Goal: Transaction & Acquisition: Purchase product/service

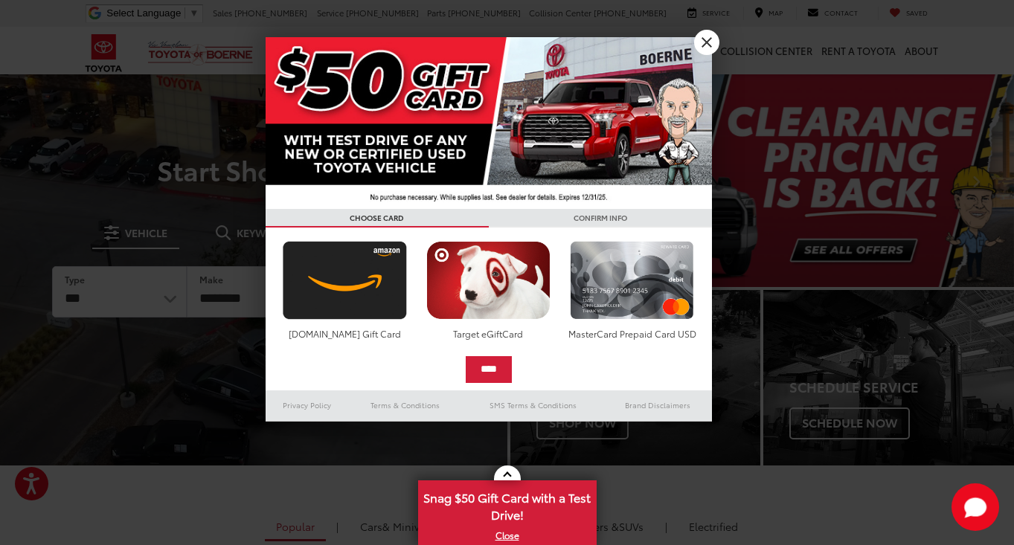
click at [703, 38] on link "X" at bounding box center [706, 42] width 25 height 25
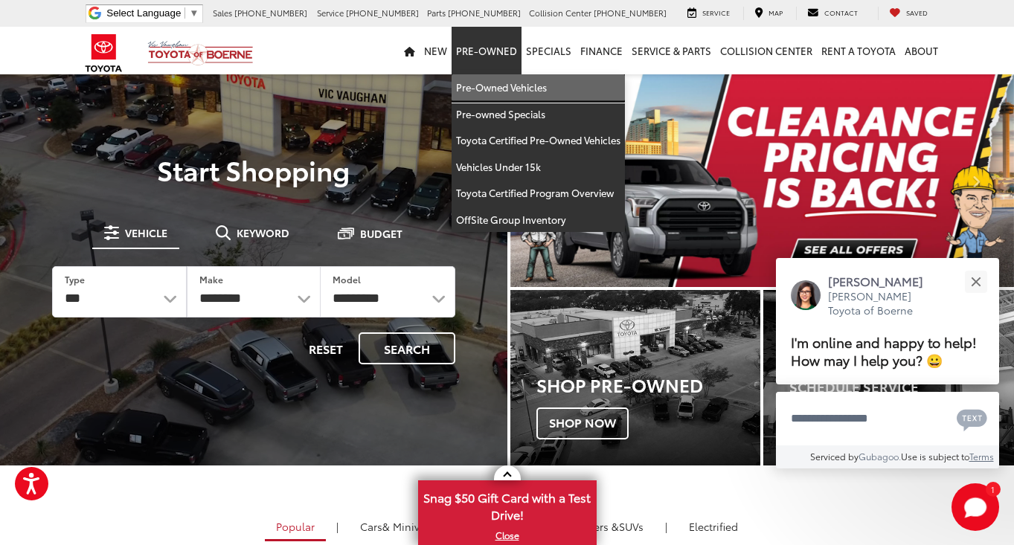
click at [490, 89] on link "Pre-Owned Vehicles" at bounding box center [538, 87] width 173 height 27
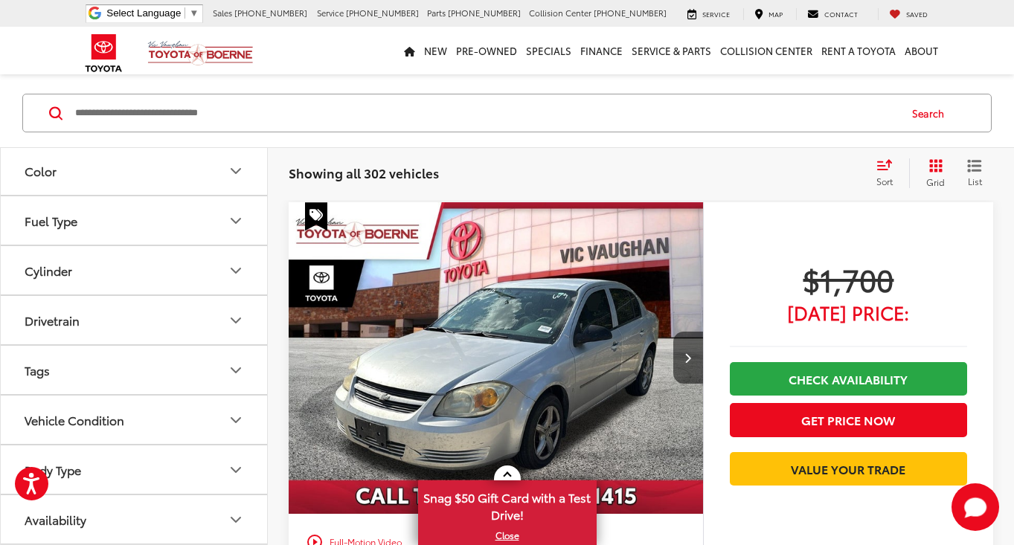
scroll to position [69, 0]
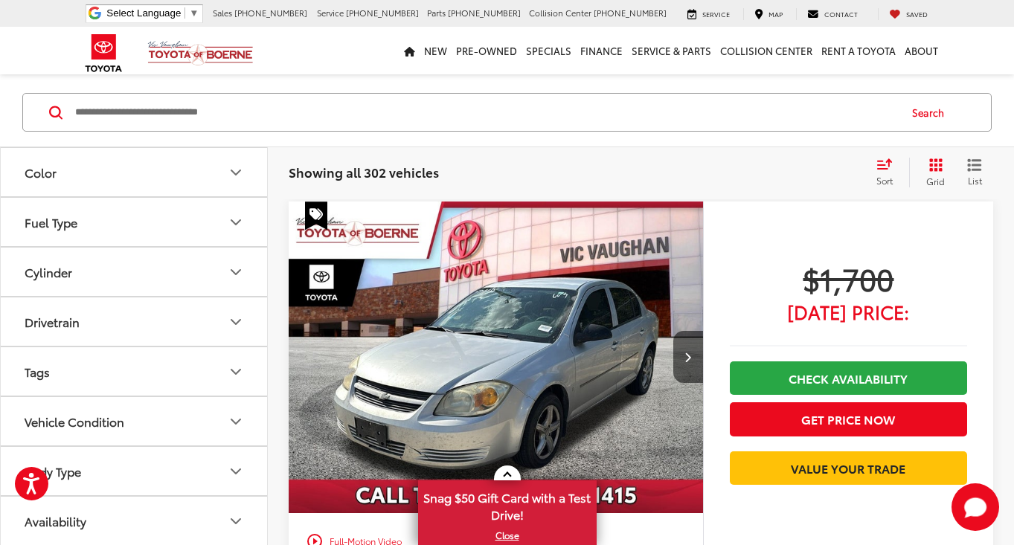
click at [236, 413] on icon "Vehicle Condition" at bounding box center [236, 422] width 18 height 18
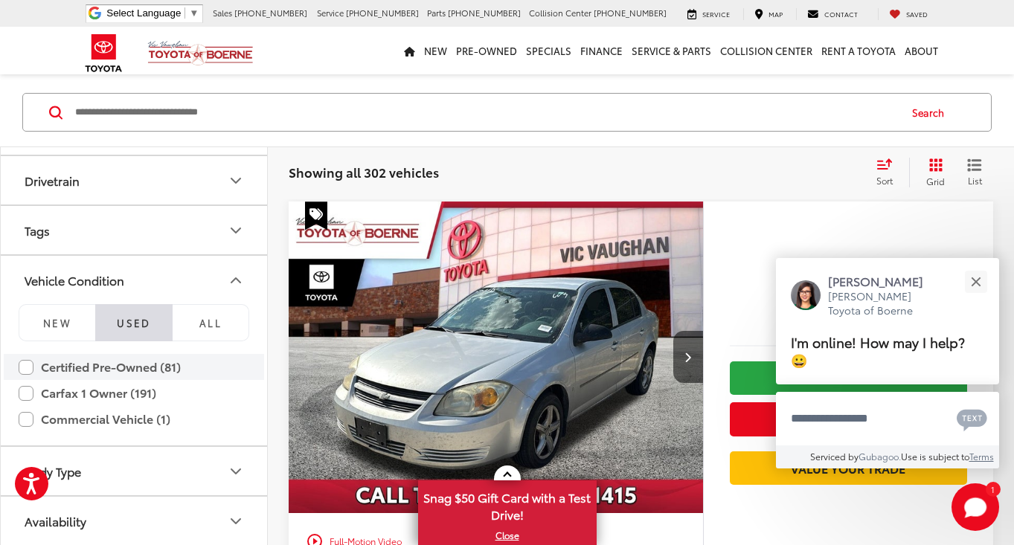
scroll to position [391, 0]
click at [31, 369] on label "Certified Pre-Owned (81)" at bounding box center [134, 367] width 231 height 26
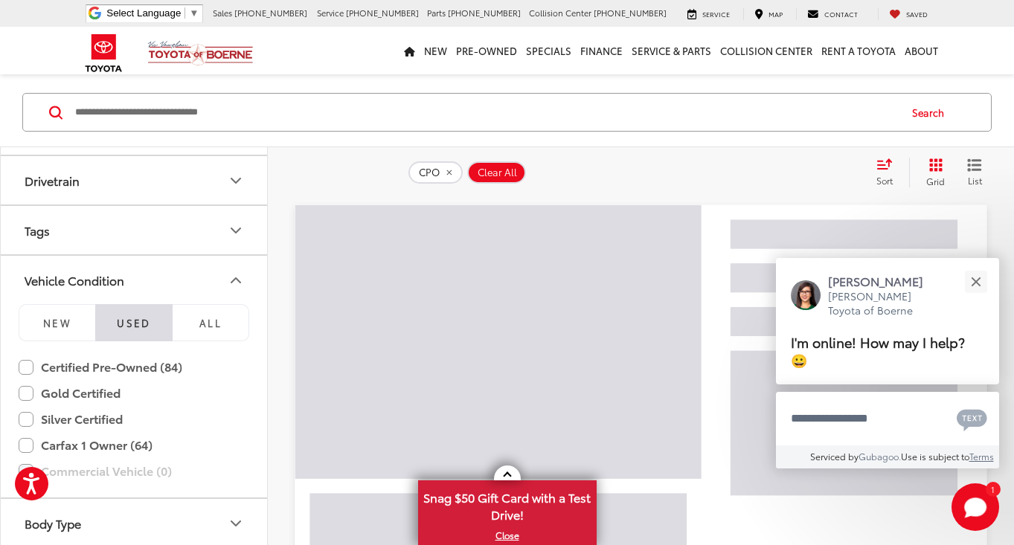
click at [235, 272] on icon "Vehicle Condition" at bounding box center [236, 281] width 18 height 18
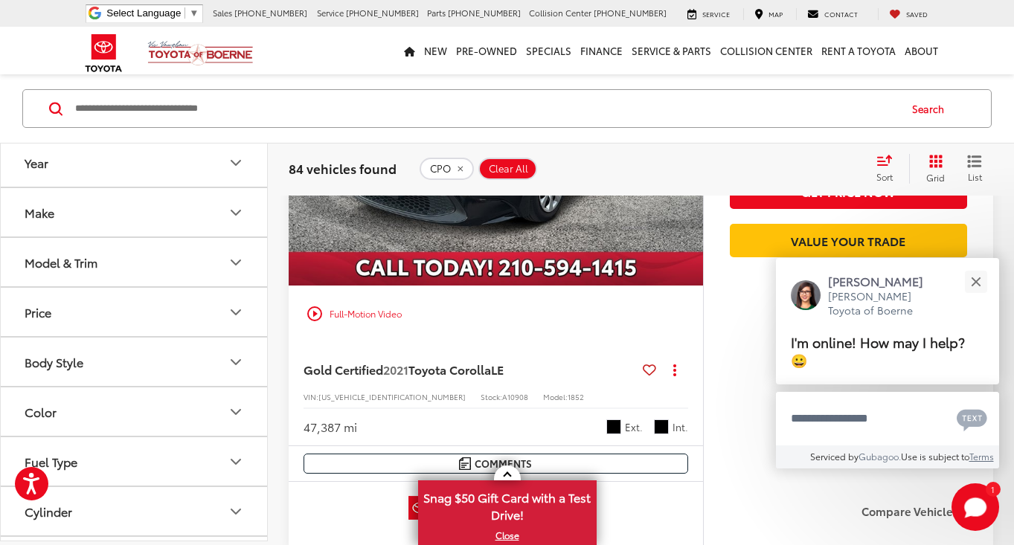
click at [237, 313] on icon "Price" at bounding box center [235, 312] width 9 height 4
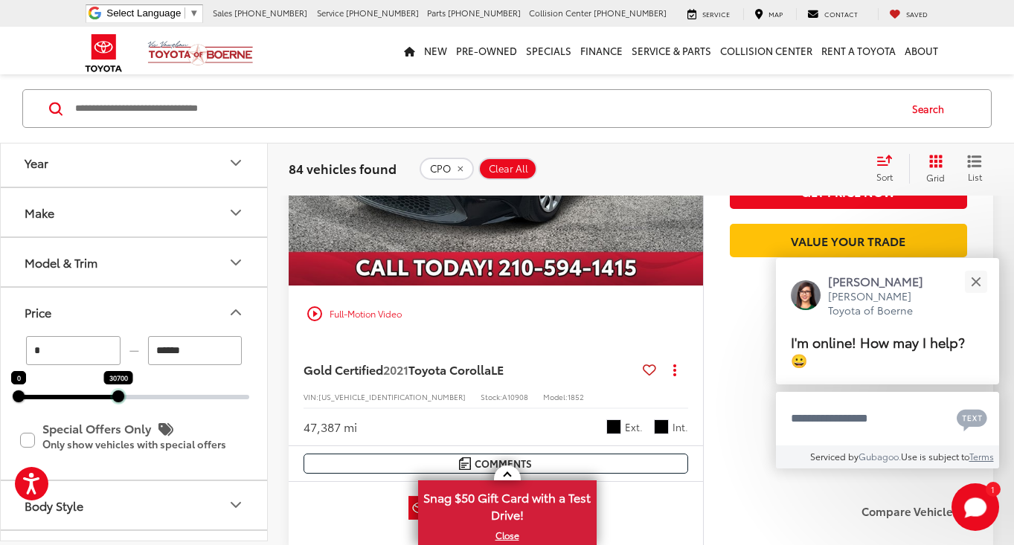
drag, startPoint x: 249, startPoint y: 399, endPoint x: 118, endPoint y: 402, distance: 131.0
click at [118, 402] on div at bounding box center [118, 397] width 12 height 12
type input "******"
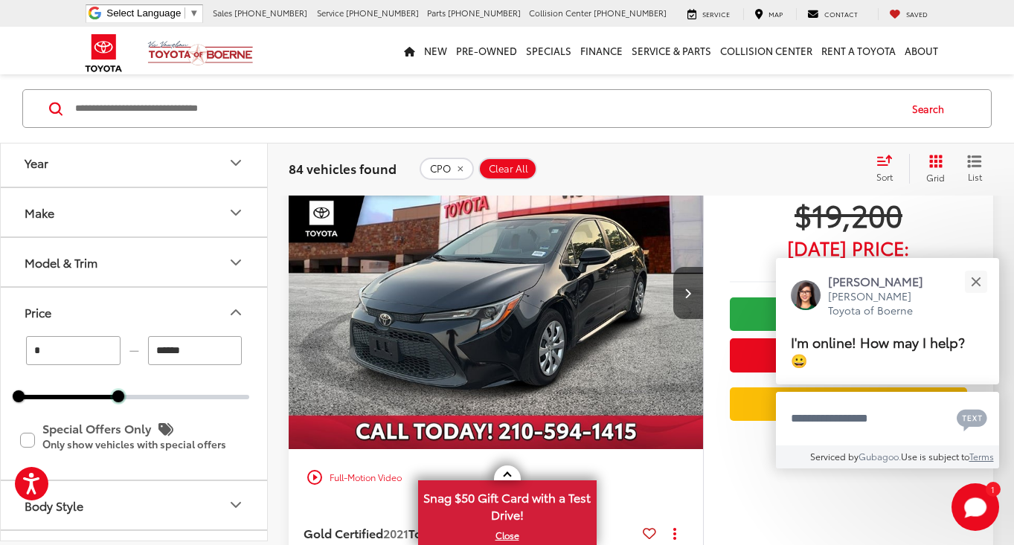
scroll to position [73, 0]
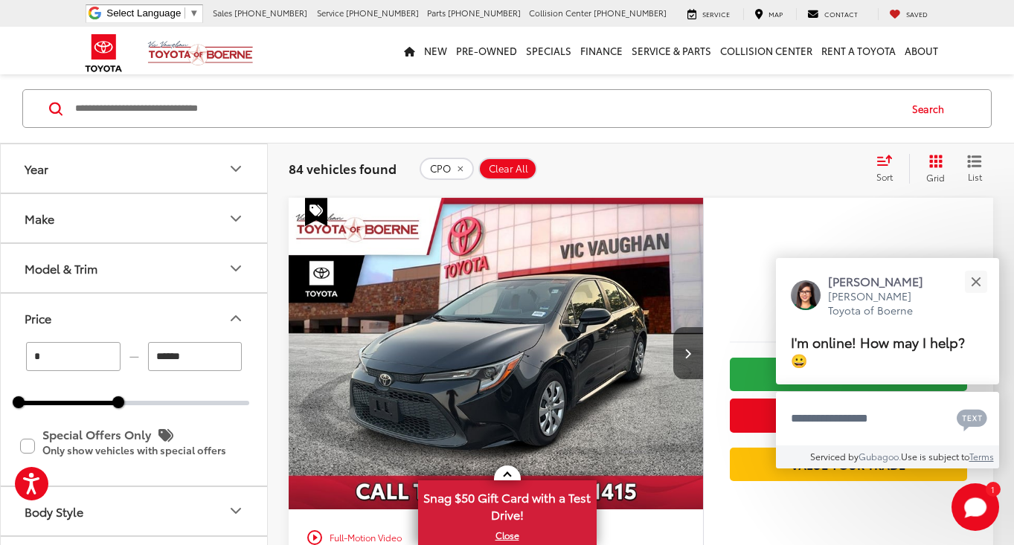
click at [234, 318] on icon "Price" at bounding box center [235, 318] width 9 height 4
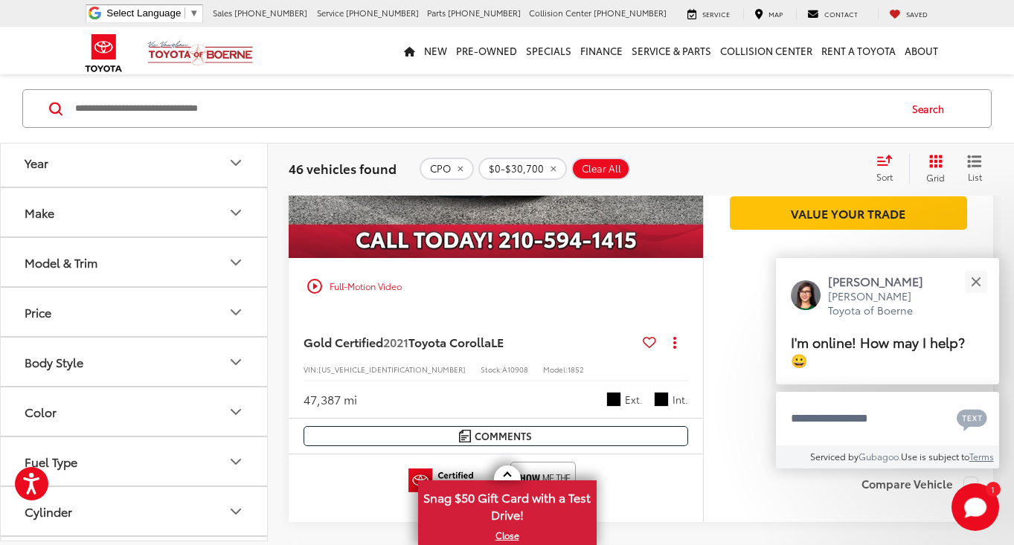
scroll to position [0, 0]
click at [877, 162] on icon "Select sort value" at bounding box center [885, 160] width 16 height 11
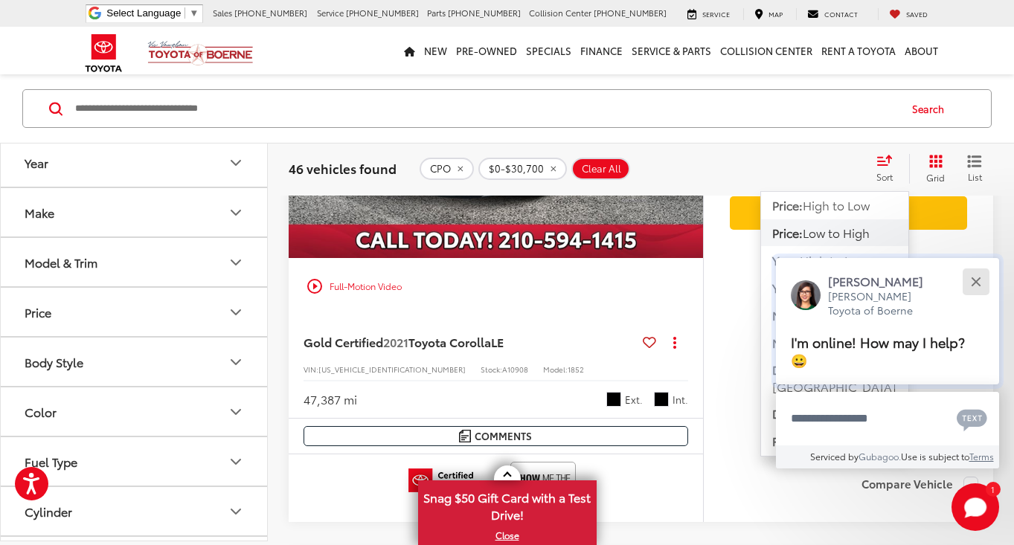
click at [981, 281] on button "Close" at bounding box center [976, 282] width 32 height 32
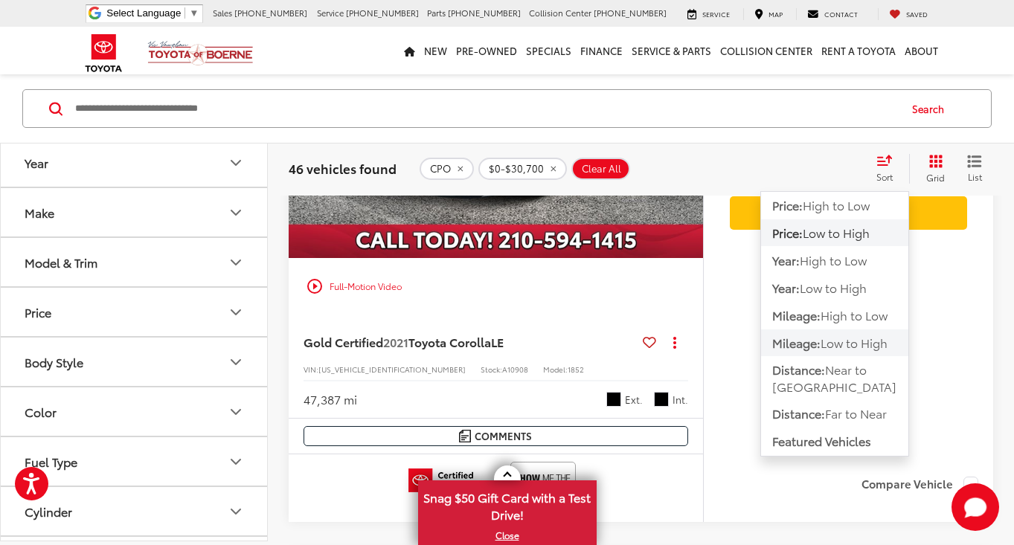
click at [845, 347] on span "Low to High" at bounding box center [854, 342] width 67 height 17
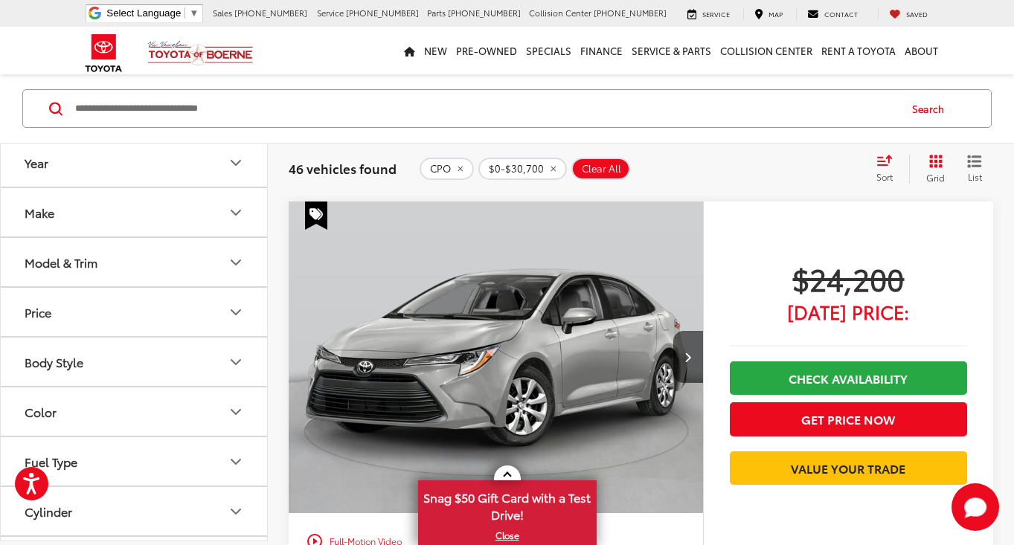
scroll to position [3084, 0]
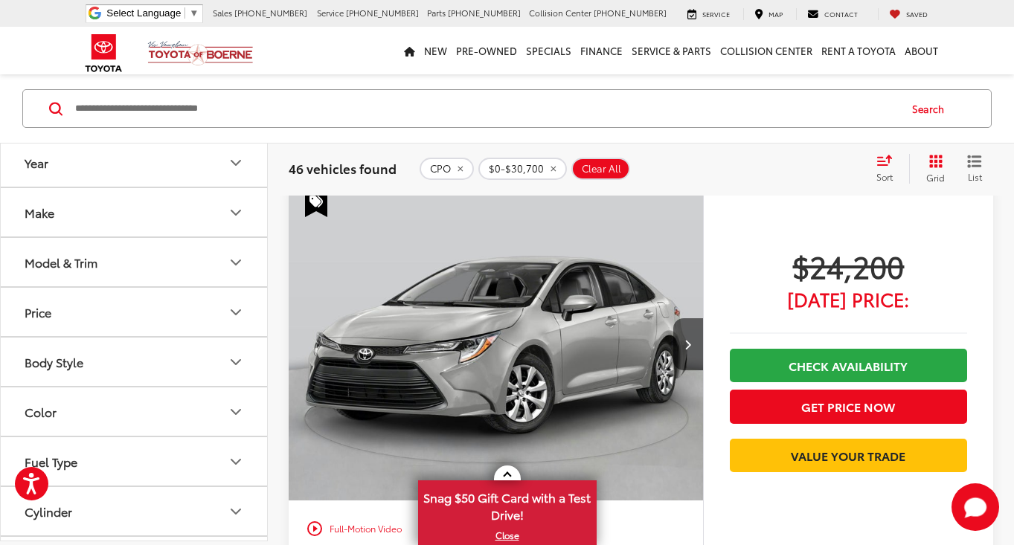
click at [109, 365] on button "Body Style" at bounding box center [135, 363] width 268 height 48
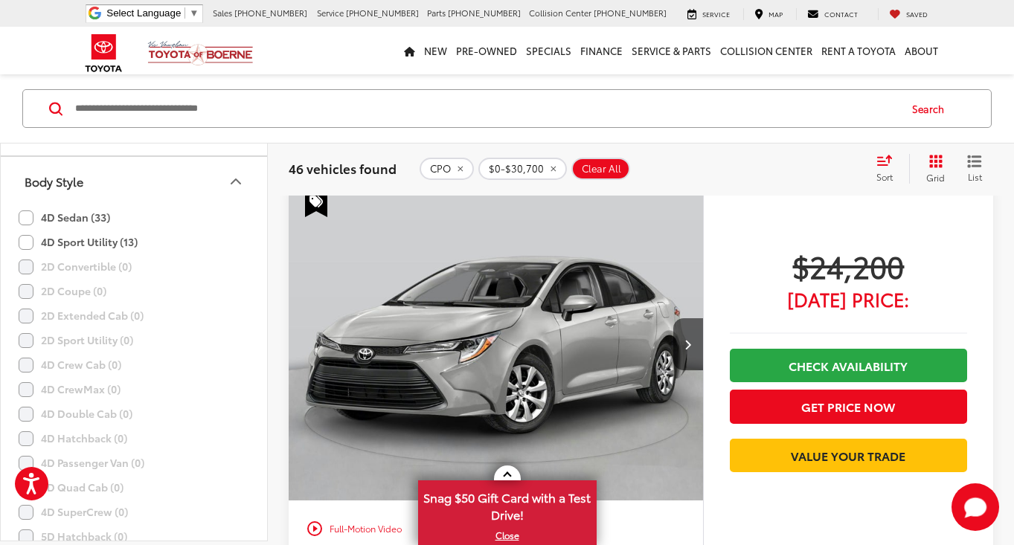
scroll to position [188, 0]
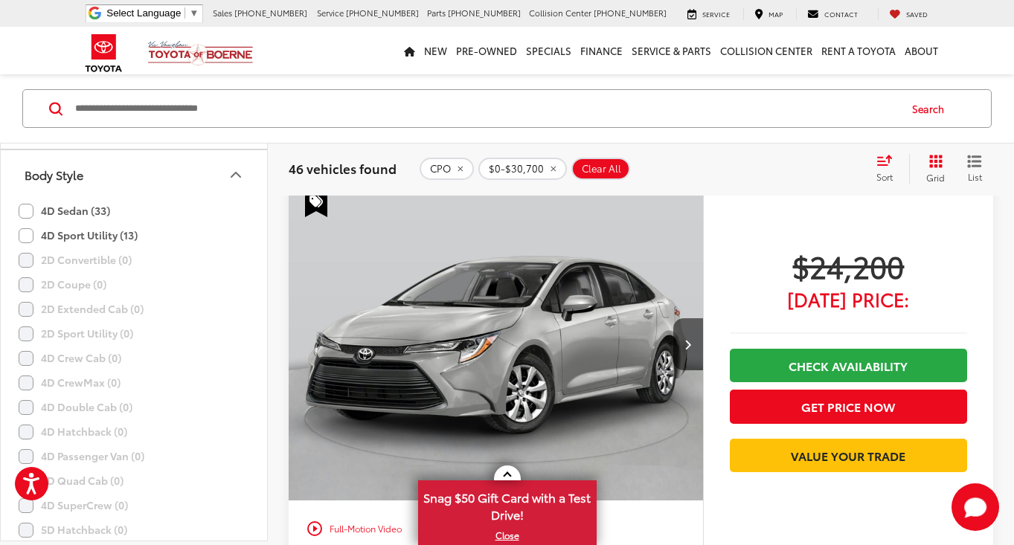
click at [29, 236] on label "4D Sport Utility (13)" at bounding box center [78, 236] width 119 height 25
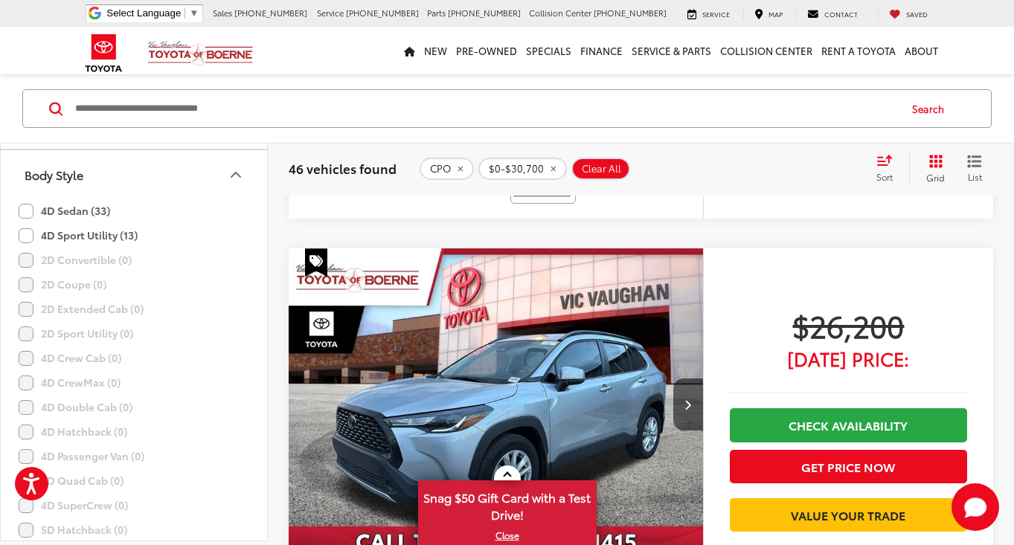
scroll to position [73, 0]
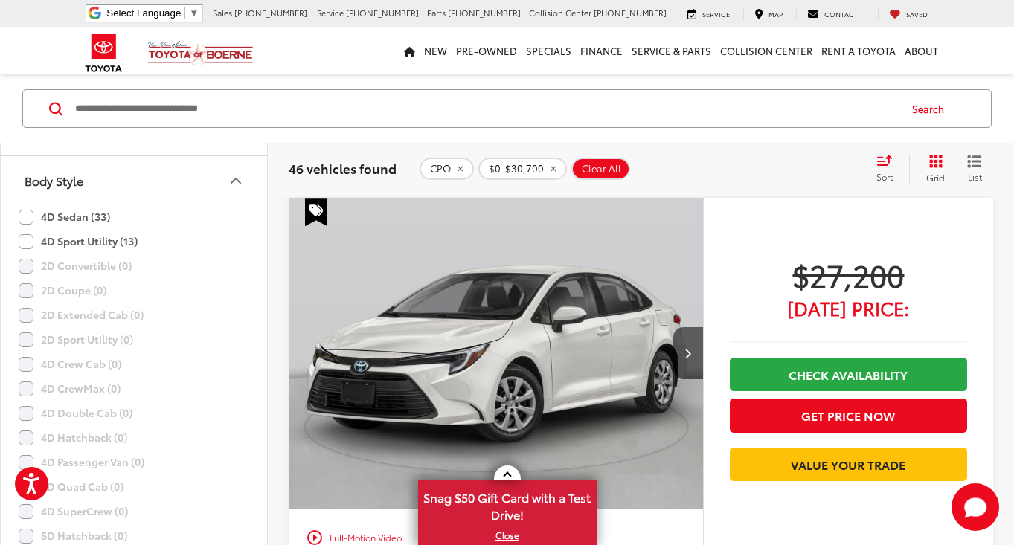
click at [232, 176] on icon "Body Style" at bounding box center [236, 181] width 18 height 18
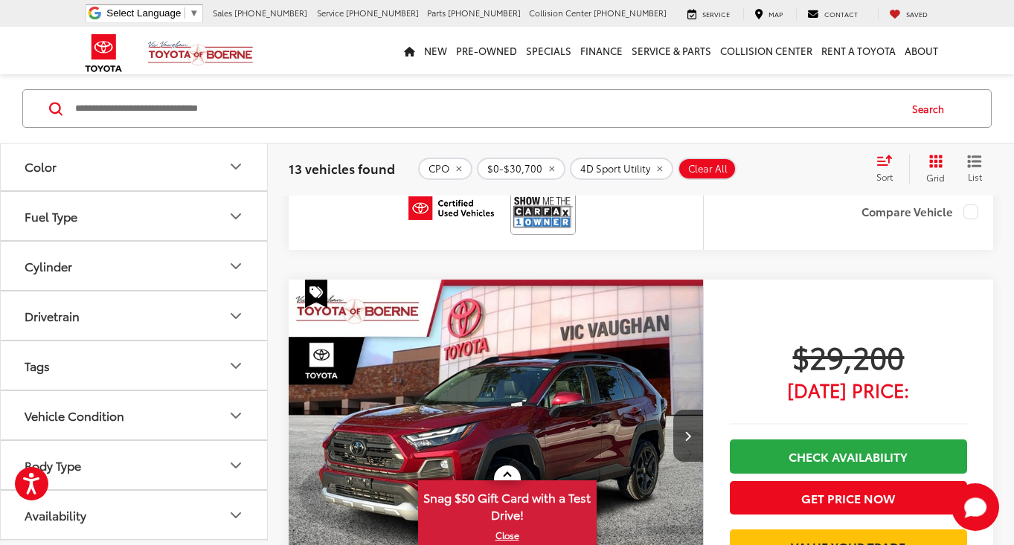
scroll to position [577, 0]
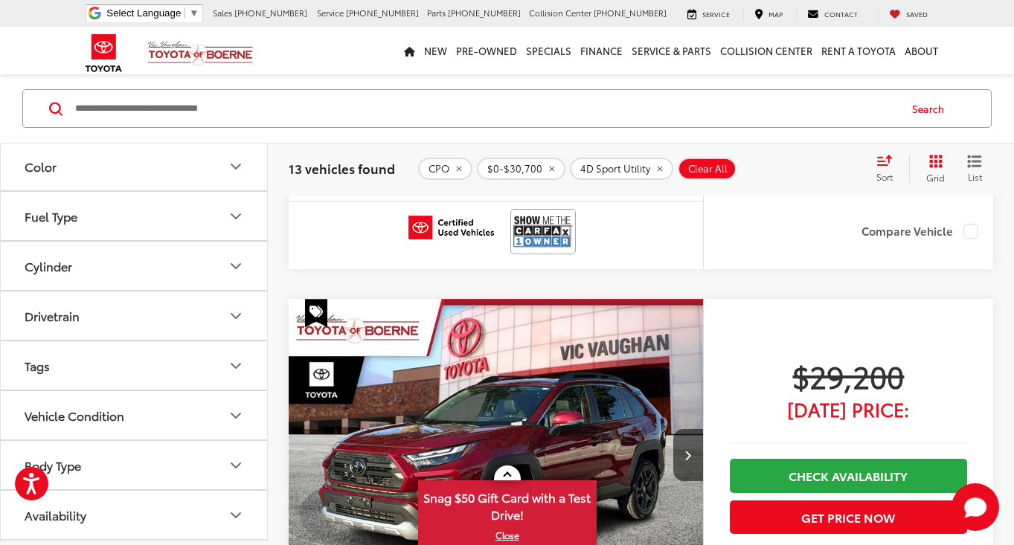
click at [884, 161] on icon "Select sort value" at bounding box center [884, 160] width 13 height 9
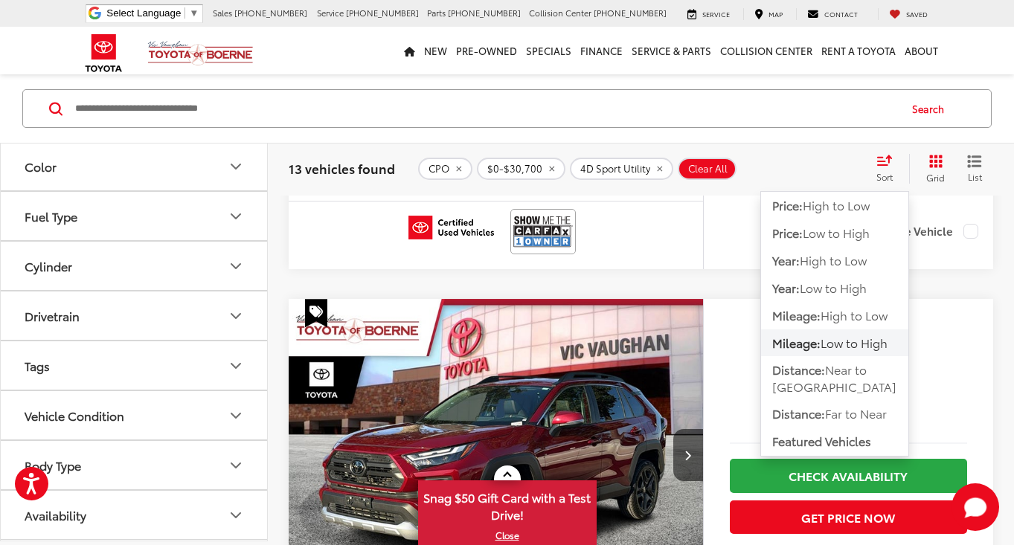
click at [810, 346] on span "Mileage:" at bounding box center [796, 342] width 48 height 17
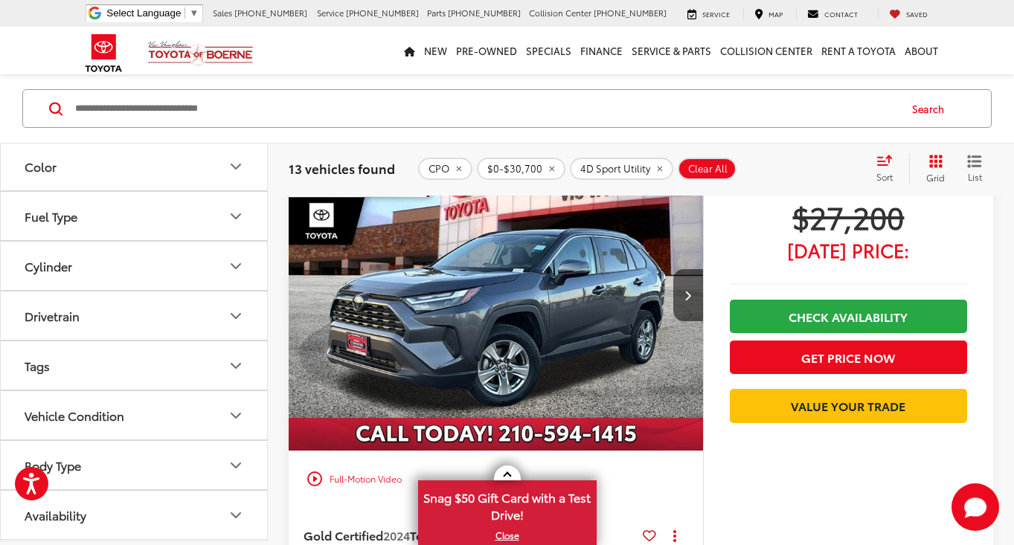
scroll to position [4762, 0]
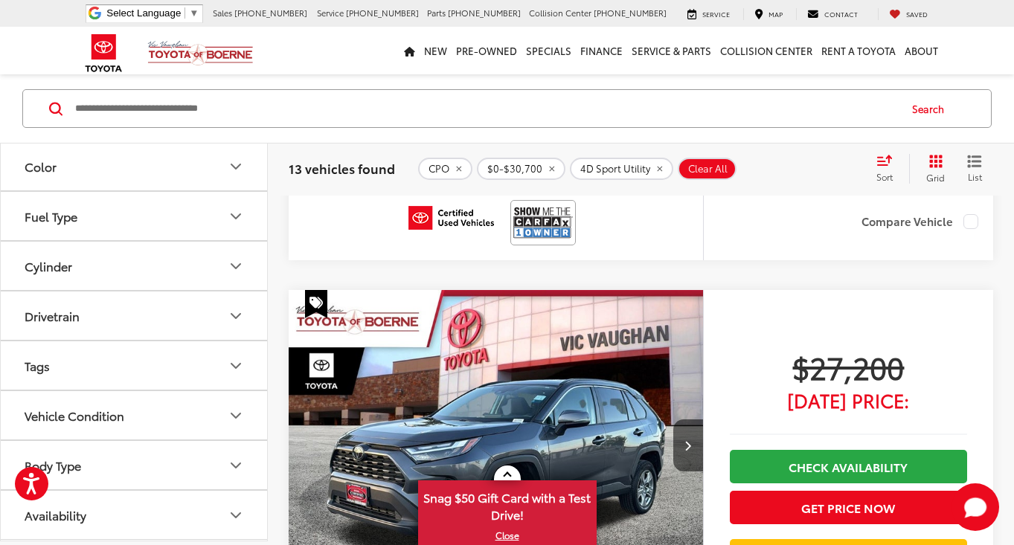
click at [888, 170] on div "Sort" at bounding box center [889, 169] width 40 height 30
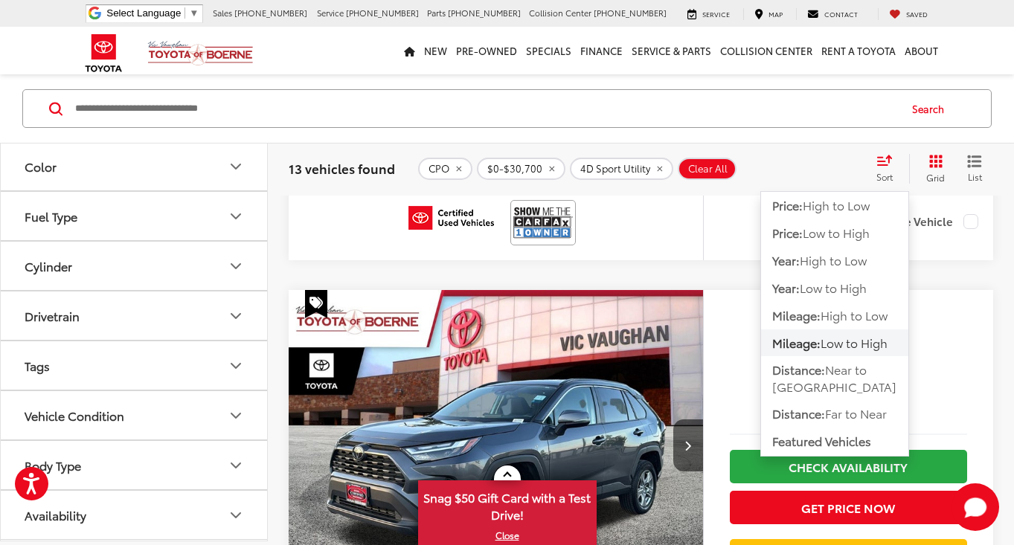
click at [829, 346] on span "Low to High" at bounding box center [854, 342] width 67 height 17
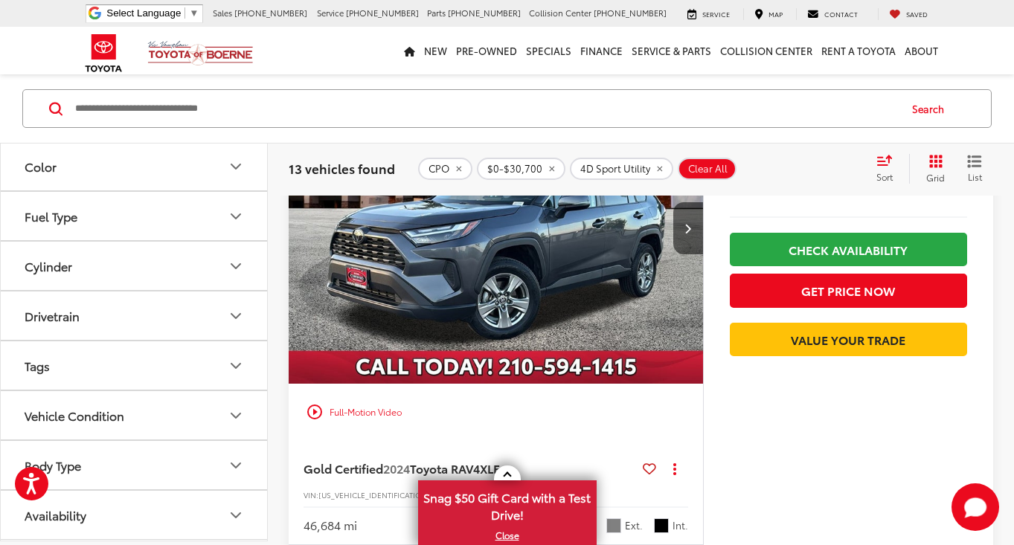
scroll to position [5558, 0]
